Goal: Information Seeking & Learning: Learn about a topic

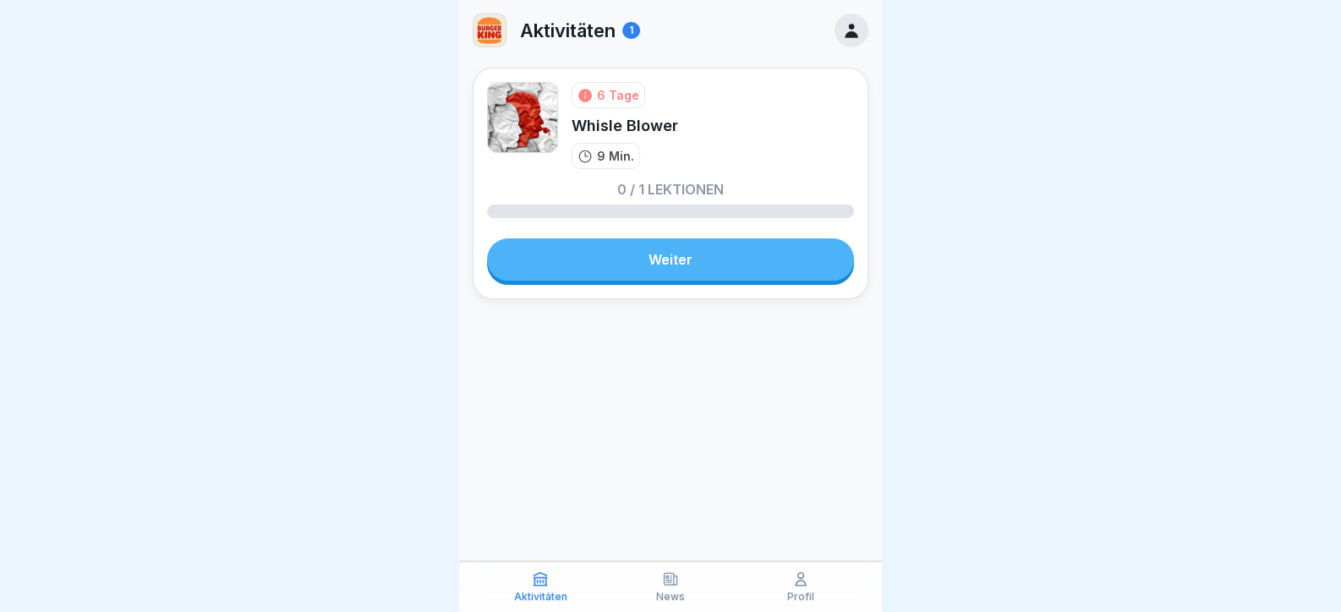
click at [687, 236] on div "6 Tage Whisle Blower 9 Min. 0 / 1 Lektionen Weiter" at bounding box center [670, 184] width 396 height 232
click at [687, 263] on link "Weiter" at bounding box center [670, 259] width 367 height 42
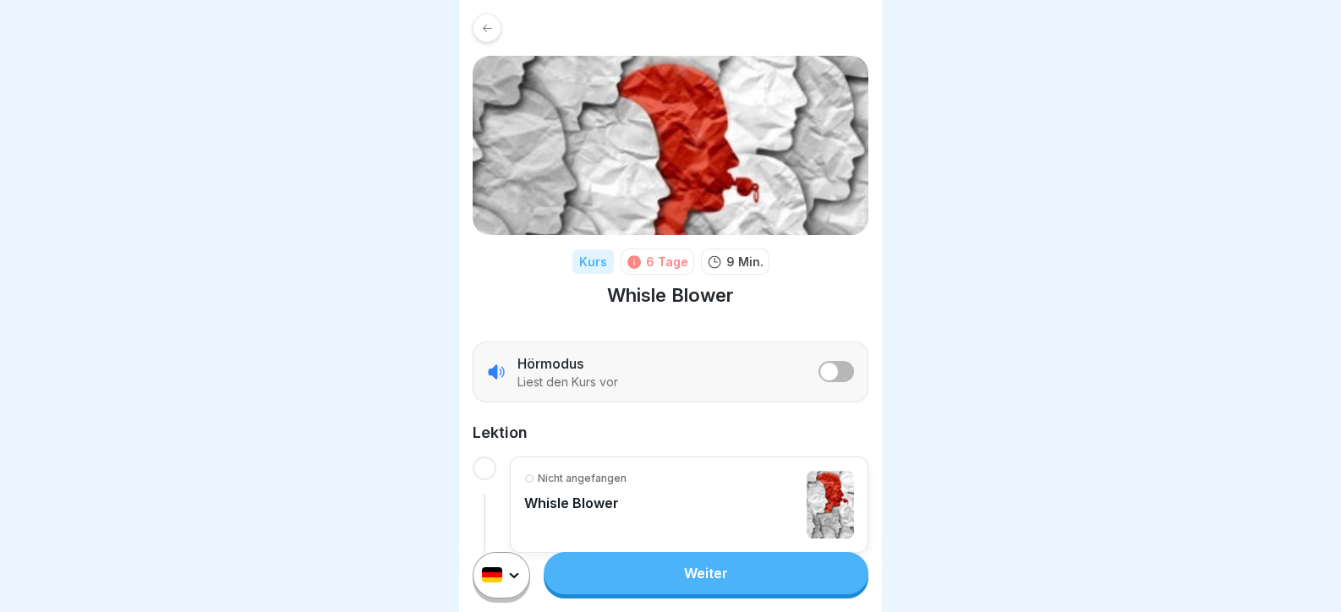
click at [679, 584] on link "Weiter" at bounding box center [705, 573] width 325 height 42
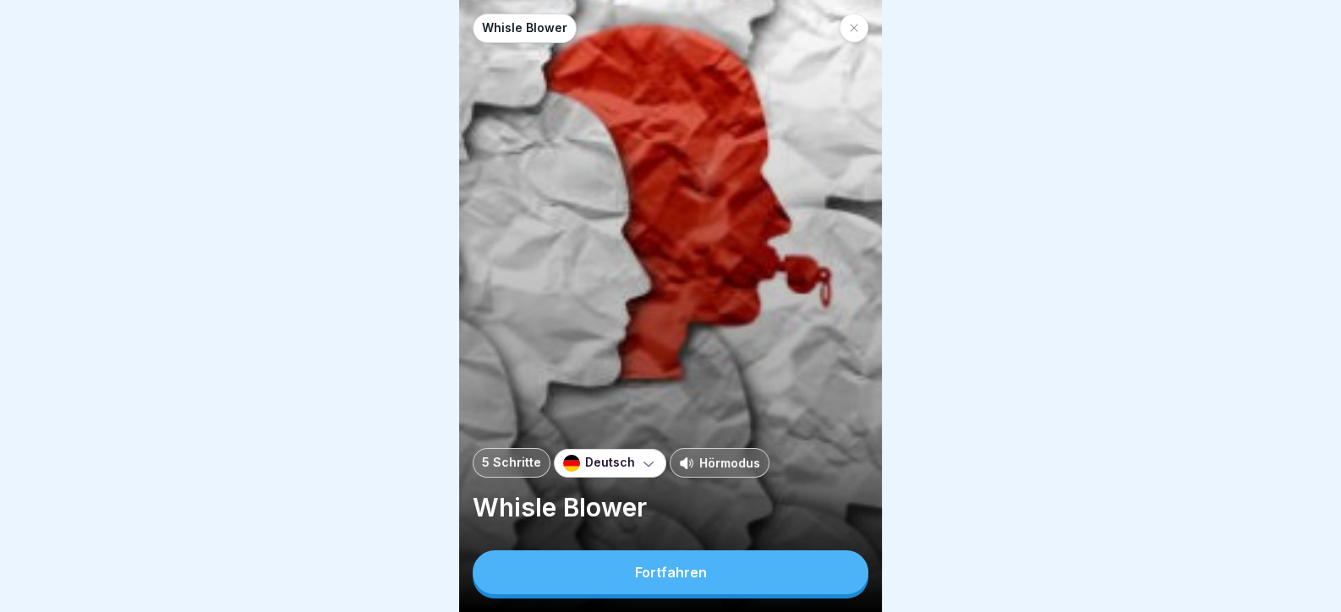
click at [742, 582] on button "Fortfahren" at bounding box center [670, 572] width 396 height 44
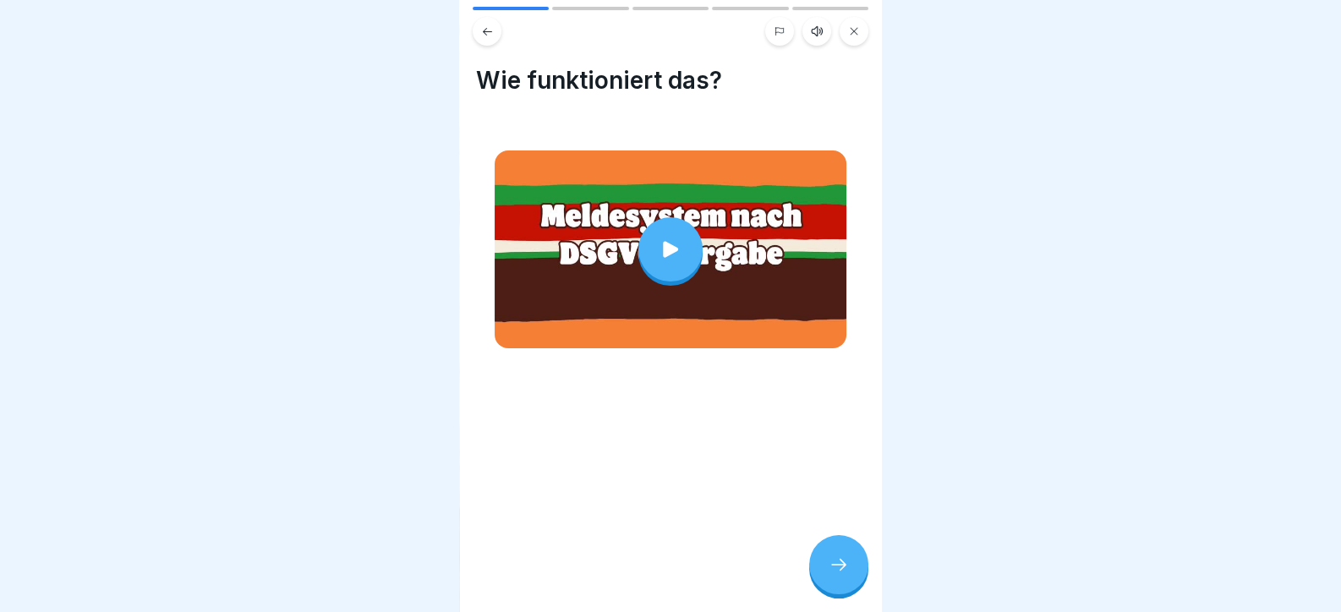
click at [672, 233] on div at bounding box center [670, 249] width 64 height 64
click at [822, 580] on div at bounding box center [838, 564] width 59 height 59
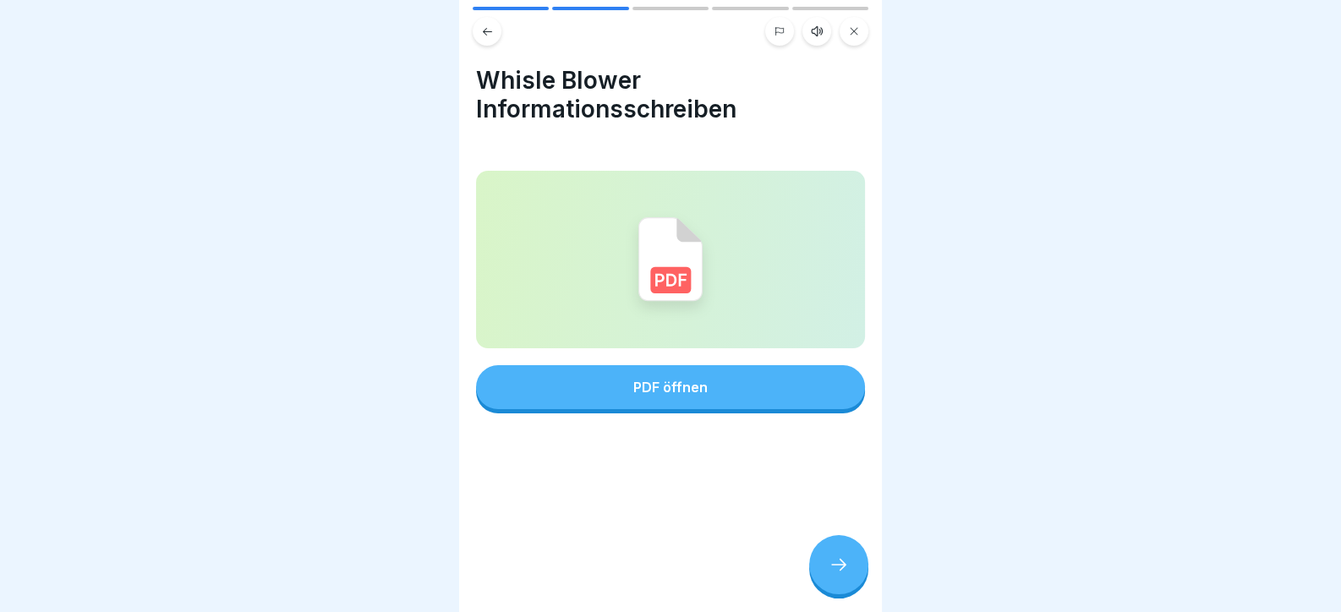
click at [687, 358] on div "PDF öffnen" at bounding box center [670, 292] width 389 height 243
click at [693, 382] on div "PDF öffnen" at bounding box center [670, 387] width 74 height 15
click at [845, 561] on div at bounding box center [838, 564] width 59 height 59
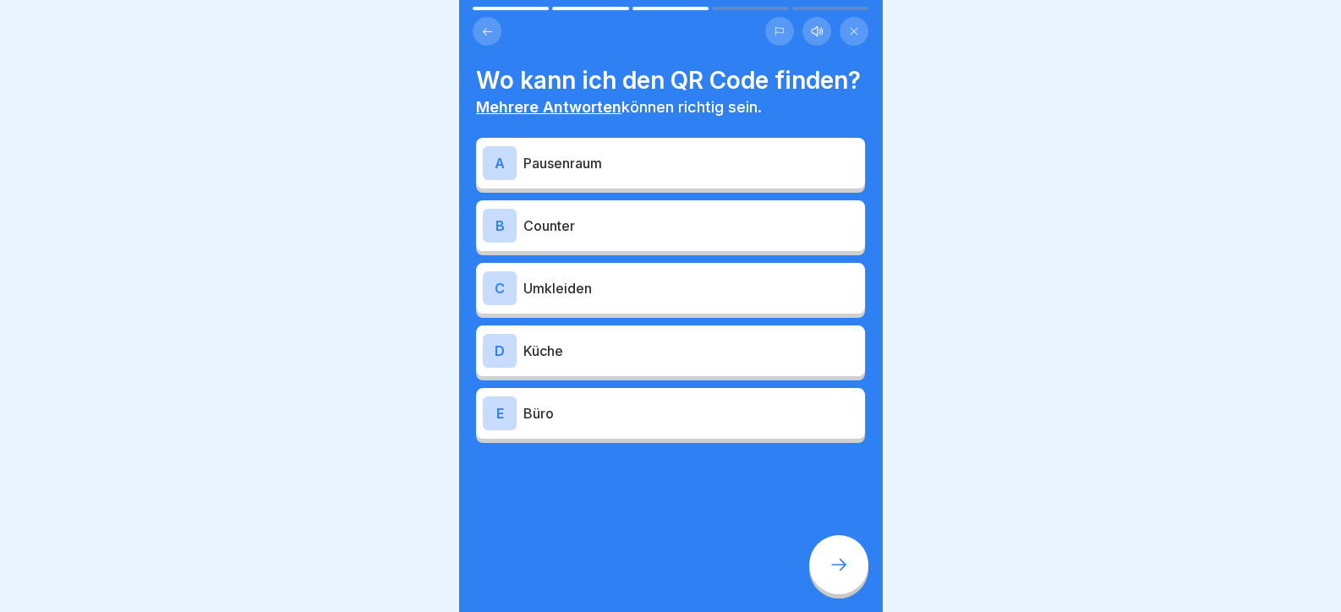
click at [578, 173] on p "Pausenraum" at bounding box center [690, 163] width 335 height 20
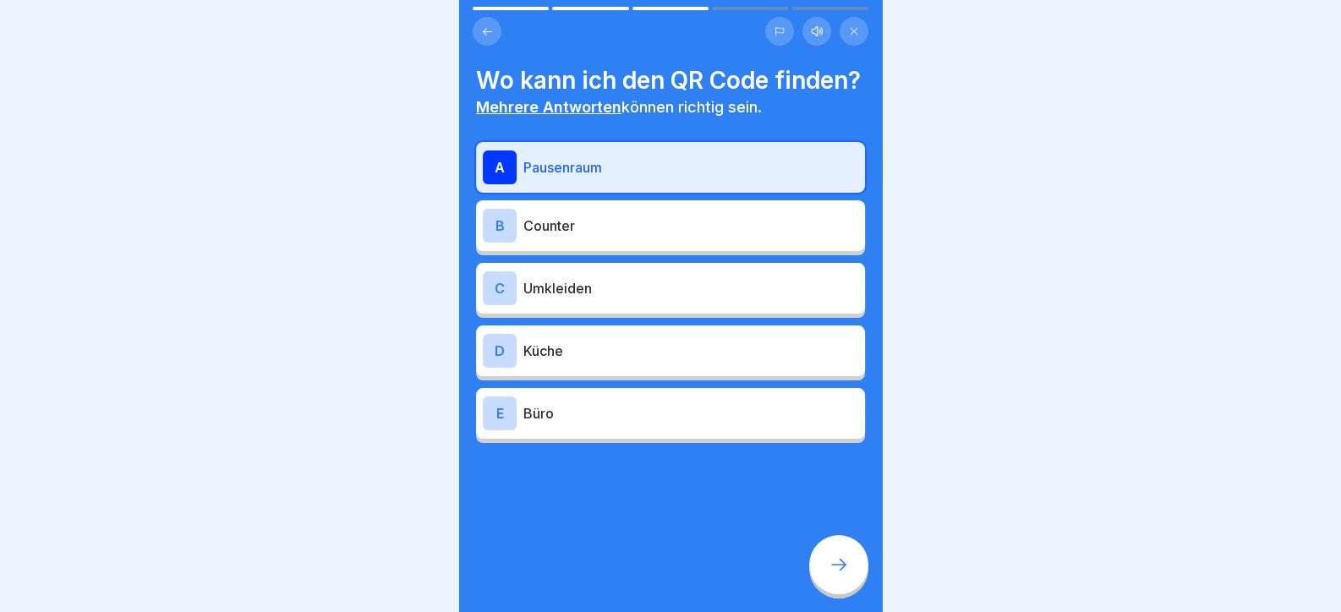
click at [594, 298] on p "Umkleiden" at bounding box center [690, 288] width 335 height 20
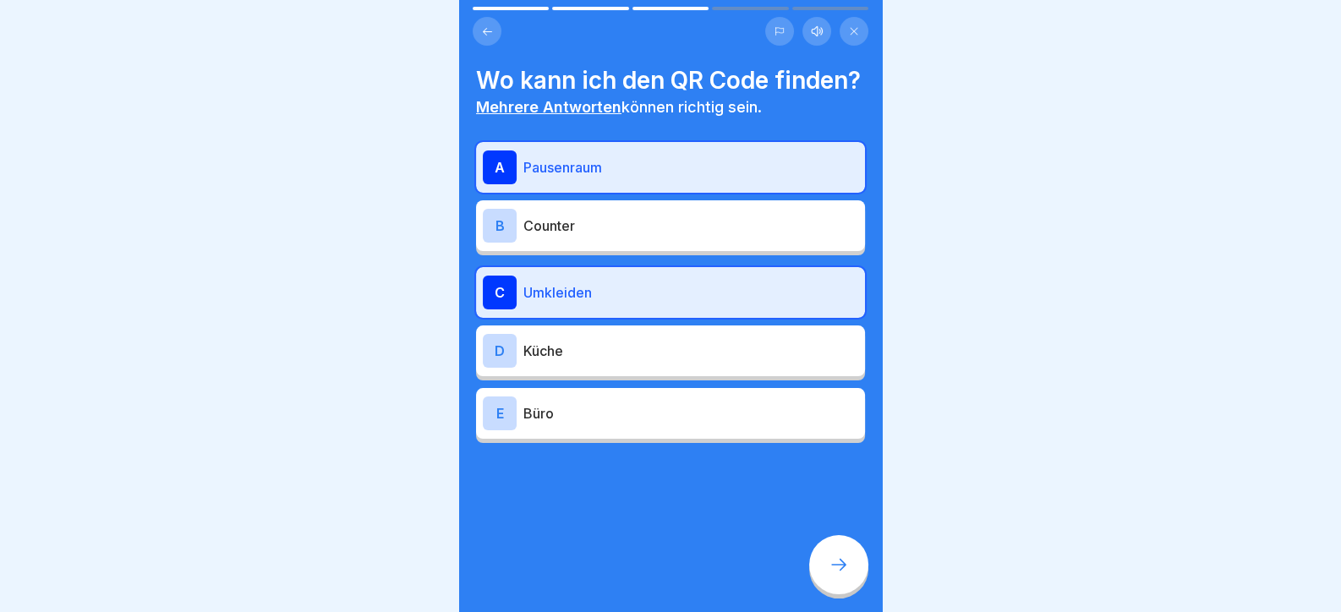
click at [608, 427] on div "E Büro" at bounding box center [670, 413] width 375 height 34
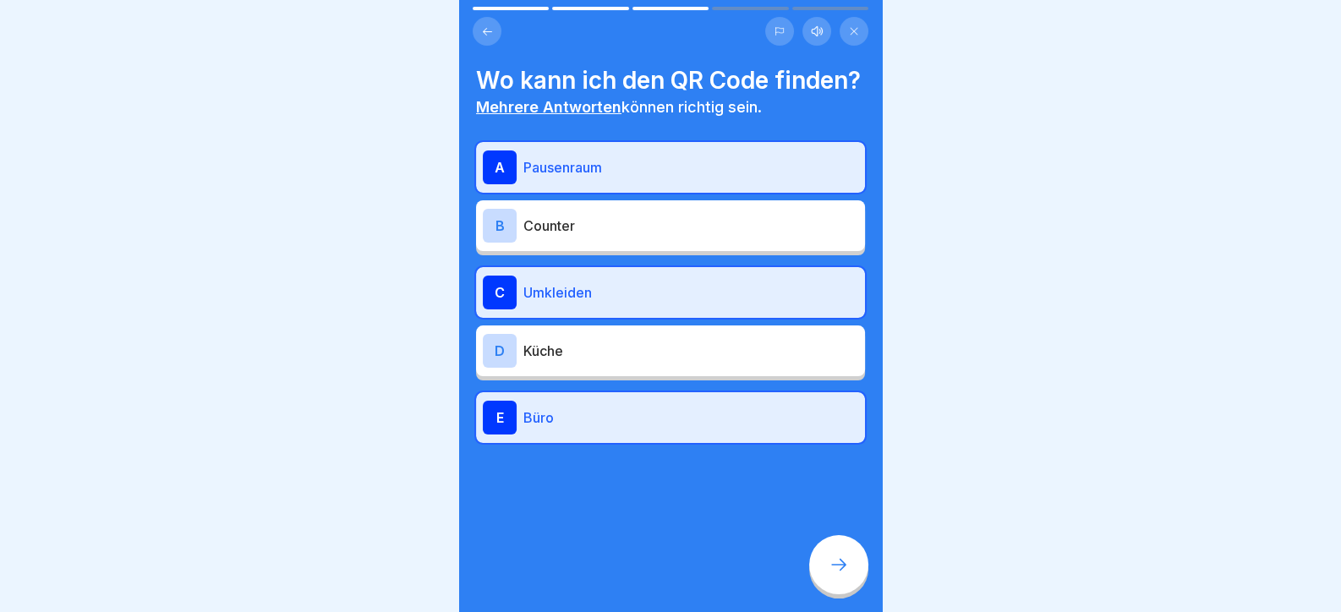
click at [855, 585] on div at bounding box center [838, 564] width 59 height 59
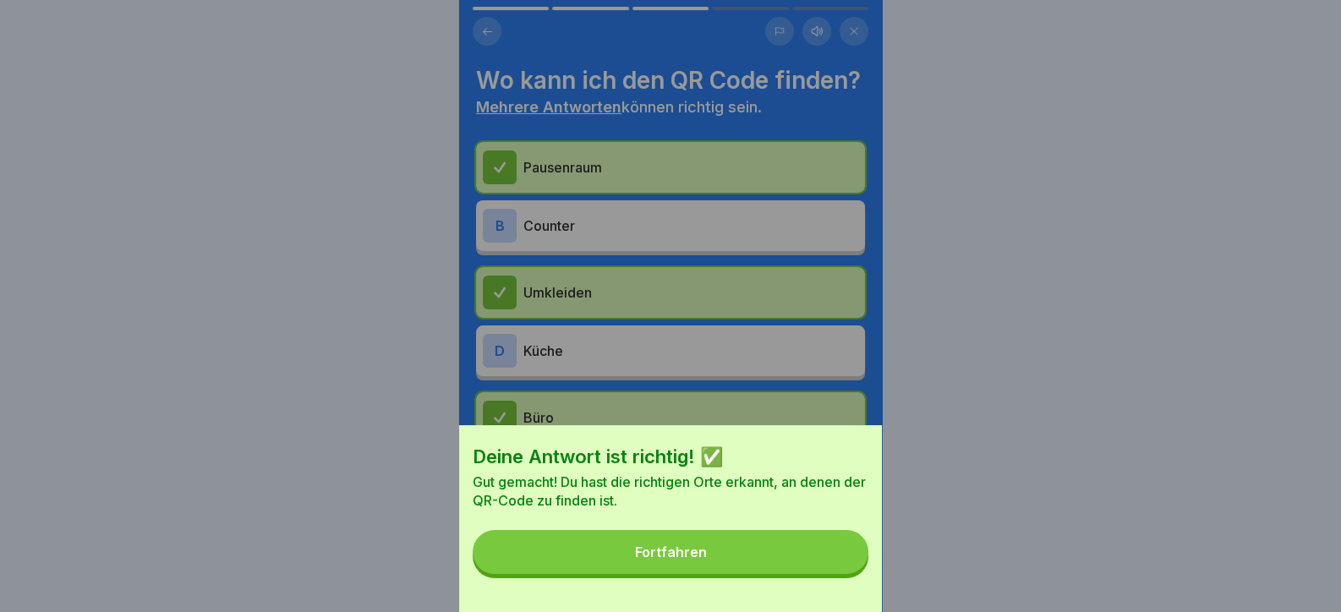
click at [855, 570] on button "Fortfahren" at bounding box center [670, 552] width 396 height 44
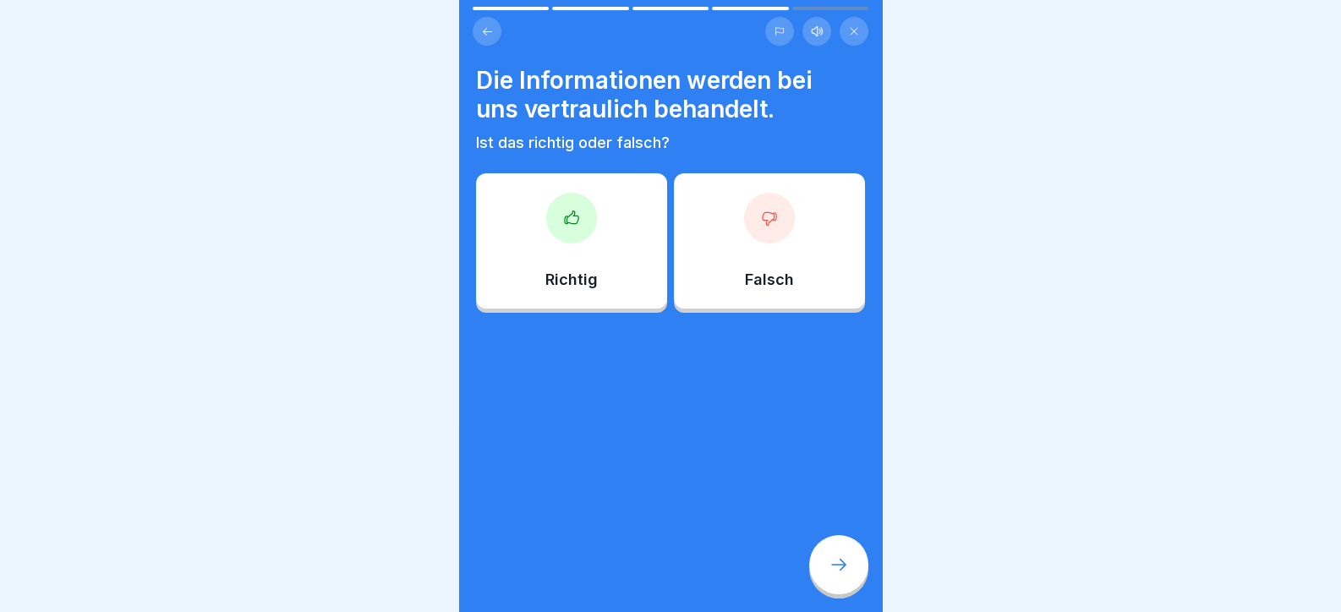
click at [520, 196] on div "Richtig" at bounding box center [571, 240] width 191 height 135
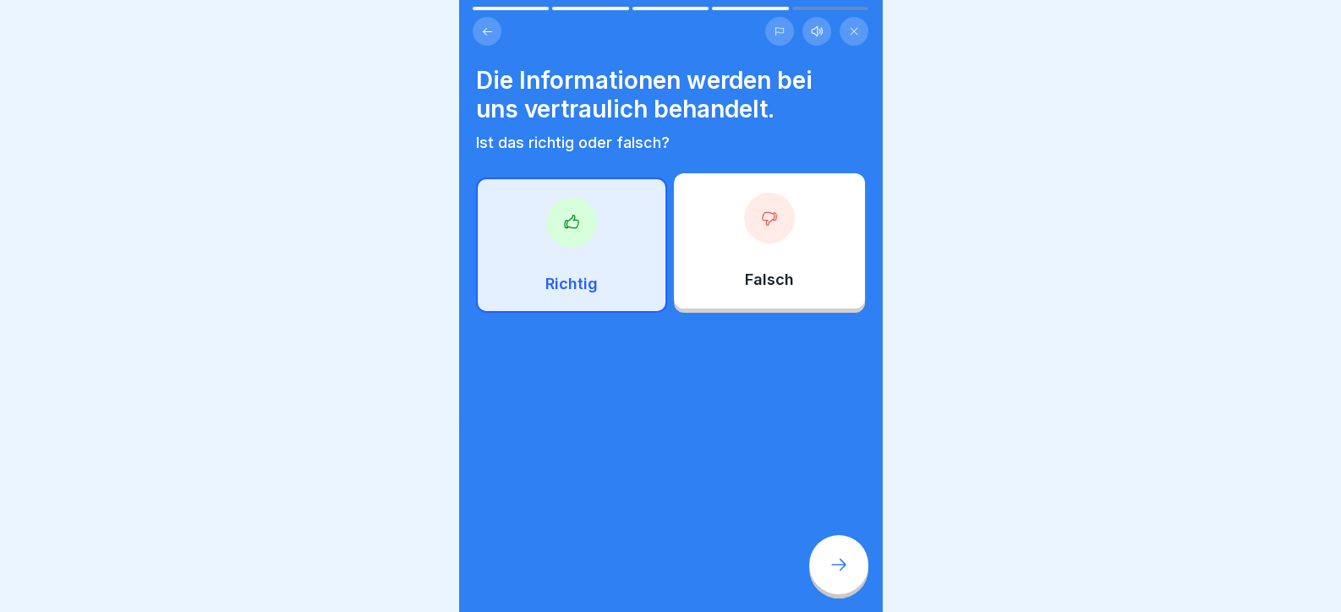
click at [823, 570] on div at bounding box center [838, 564] width 59 height 59
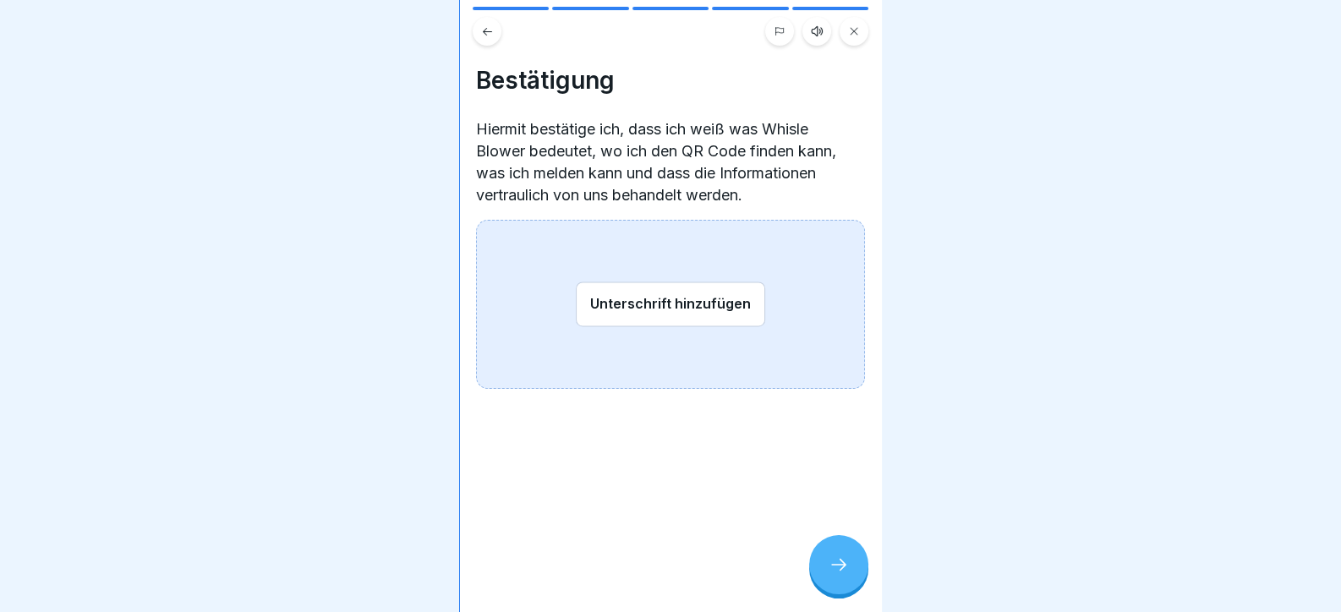
click at [691, 303] on button "Unterschrift hinzufügen" at bounding box center [670, 303] width 189 height 45
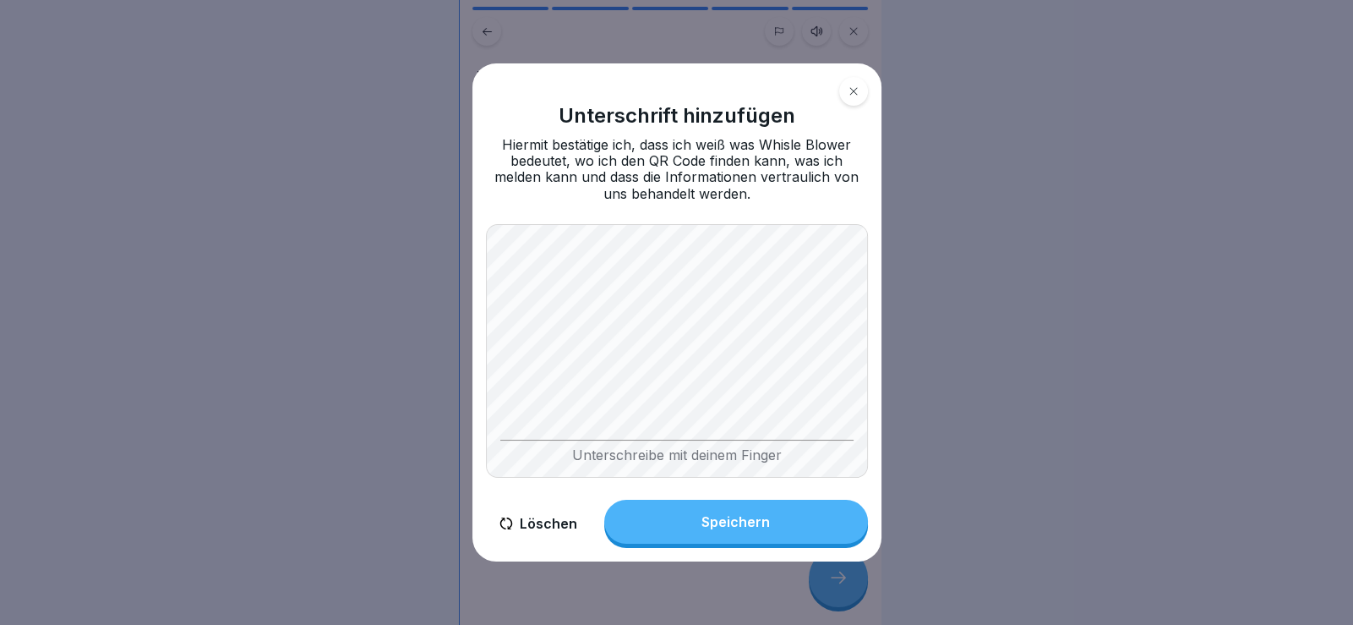
click at [814, 536] on button "Speichern" at bounding box center [736, 522] width 264 height 44
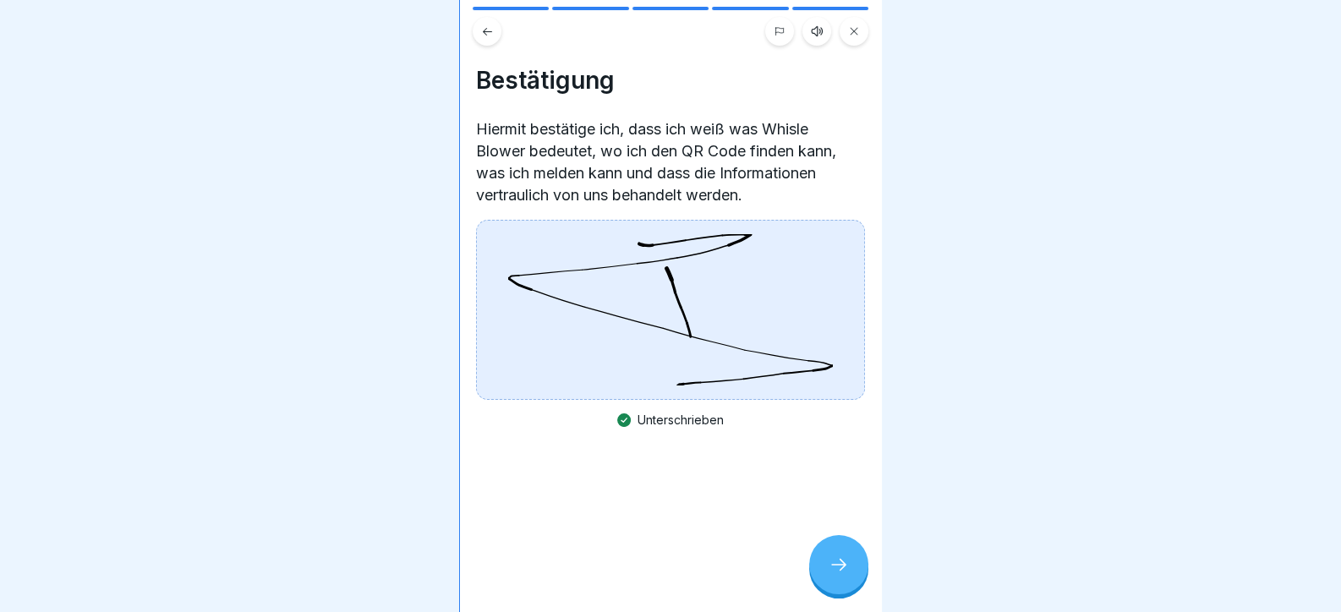
click at [846, 575] on icon at bounding box center [838, 564] width 20 height 20
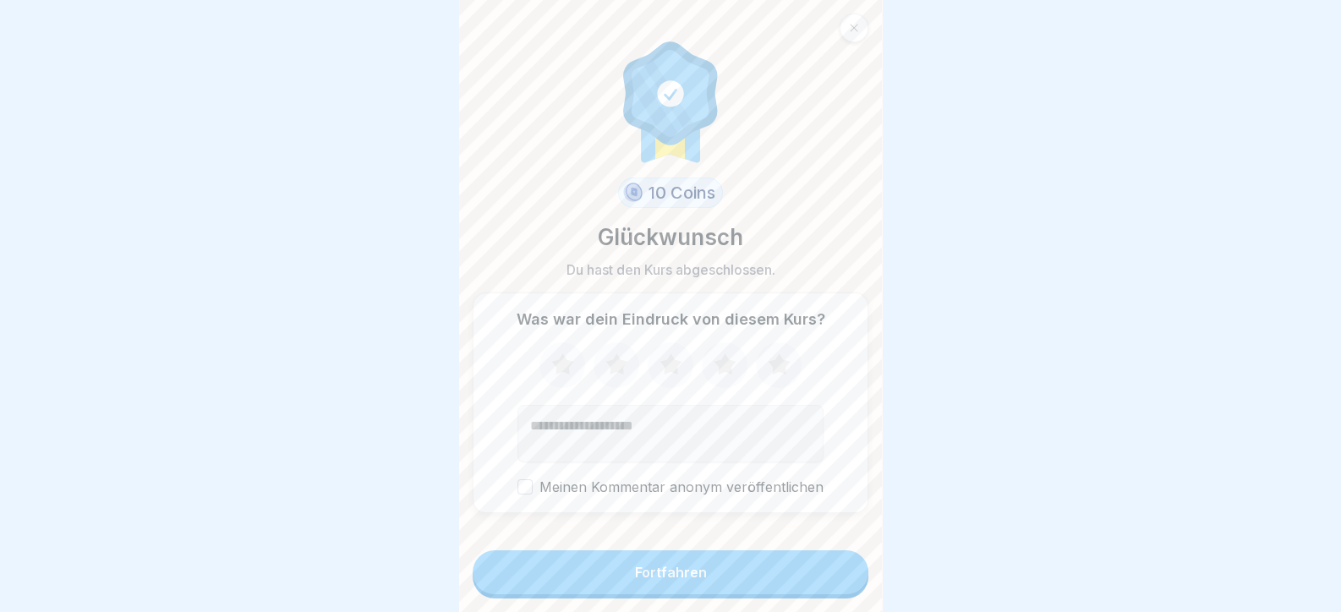
click at [844, 579] on button "Fortfahren" at bounding box center [670, 572] width 396 height 44
